Goal: Communication & Community: Answer question/provide support

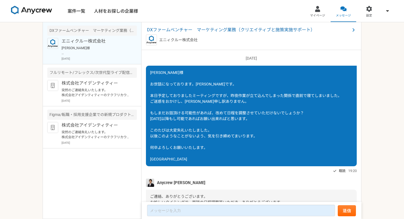
scroll to position [978, 0]
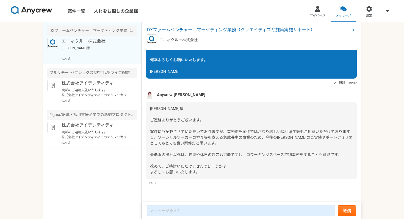
click at [388, 110] on div "案件一覧 人材をお探しの企業様 マイページ メッセージ 設定 DXファームベンチャー　マーケティング業務（クリエイティブと施策実施サポート） エニィクルー株式…" at bounding box center [202, 109] width 404 height 219
drag, startPoint x: 175, startPoint y: 95, endPoint x: 187, endPoint y: 95, distance: 12.1
click at [187, 95] on div "Anycrew [PERSON_NAME]" at bounding box center [251, 95] width 211 height 8
copy span "[PERSON_NAME]"
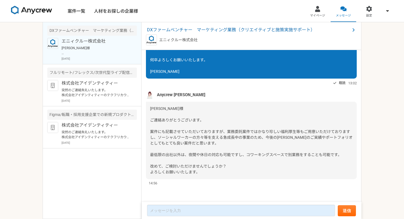
click at [162, 203] on form "送信" at bounding box center [251, 210] width 220 height 17
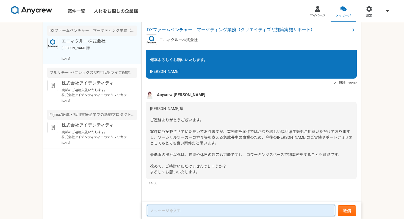
click at [160, 212] on textarea at bounding box center [241, 211] width 188 height 12
paste textarea "[PERSON_NAME]"
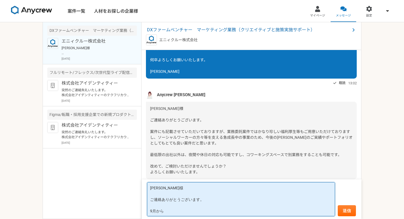
click at [168, 212] on textarea "[PERSON_NAME]様 ご連絡ありがとうございます。 9月から" at bounding box center [241, 199] width 188 height 34
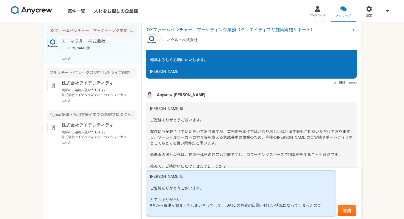
click at [189, 198] on textarea "[PERSON_NAME]様 ご連絡ありがとうございます。 とてもありがたい 9月から稼働が始まってしまいそうでして、[DATE]の昼間の出勤が難しい状況にな…" at bounding box center [241, 194] width 188 height 46
click at [151, 204] on textarea "[PERSON_NAME]様 ご連絡ありがとうございます。 とてもありがたいお話なのですが、 9月から稼働が始まってしまいそうでして、[DATE]の昼間の出勤…" at bounding box center [241, 194] width 188 height 46
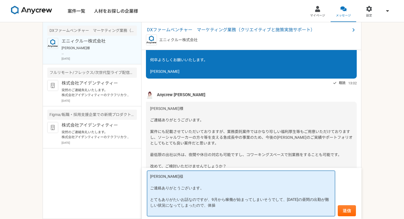
click at [220, 205] on textarea "[PERSON_NAME]様 ご連絡ありがとうございます。 とてもありがたいお話なのですが、9月から稼働が始まってしまいそうでして、[DATE]の昼間の出勤が…" at bounding box center [241, 194] width 188 height 46
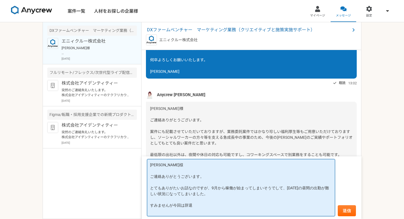
click at [193, 205] on textarea "[PERSON_NAME]様 ご連絡ありがとうございます。 とてもありがたいお話なのですが、9月から稼働が始まってしまいそうでして、[DATE]の昼間の出勤が…" at bounding box center [241, 187] width 188 height 57
drag, startPoint x: 172, startPoint y: 206, endPoint x: 184, endPoint y: 206, distance: 12.1
click at [184, 206] on textarea "[PERSON_NAME]様 ご連絡ありがとうございます。 とてもありがたいお話なのですが、9月から稼働が始まってしまいそうでして、[DATE]の昼間の出勤が…" at bounding box center [241, 187] width 188 height 57
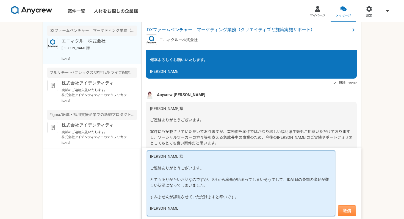
type textarea "[PERSON_NAME]様 ご連絡ありがとうございます。 とてもありがたいお話なのですが、9月から稼働が始まってしまいそうでして、[DATE]の昼間の出勤が…"
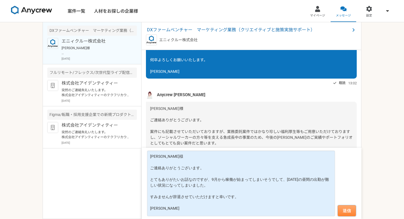
click at [348, 210] on button "送信" at bounding box center [347, 210] width 18 height 11
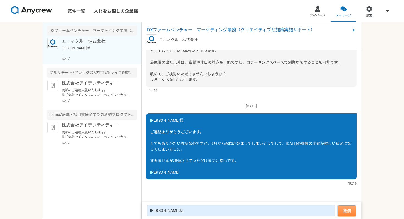
scroll to position [958, 0]
